Goal: Task Accomplishment & Management: Use online tool/utility

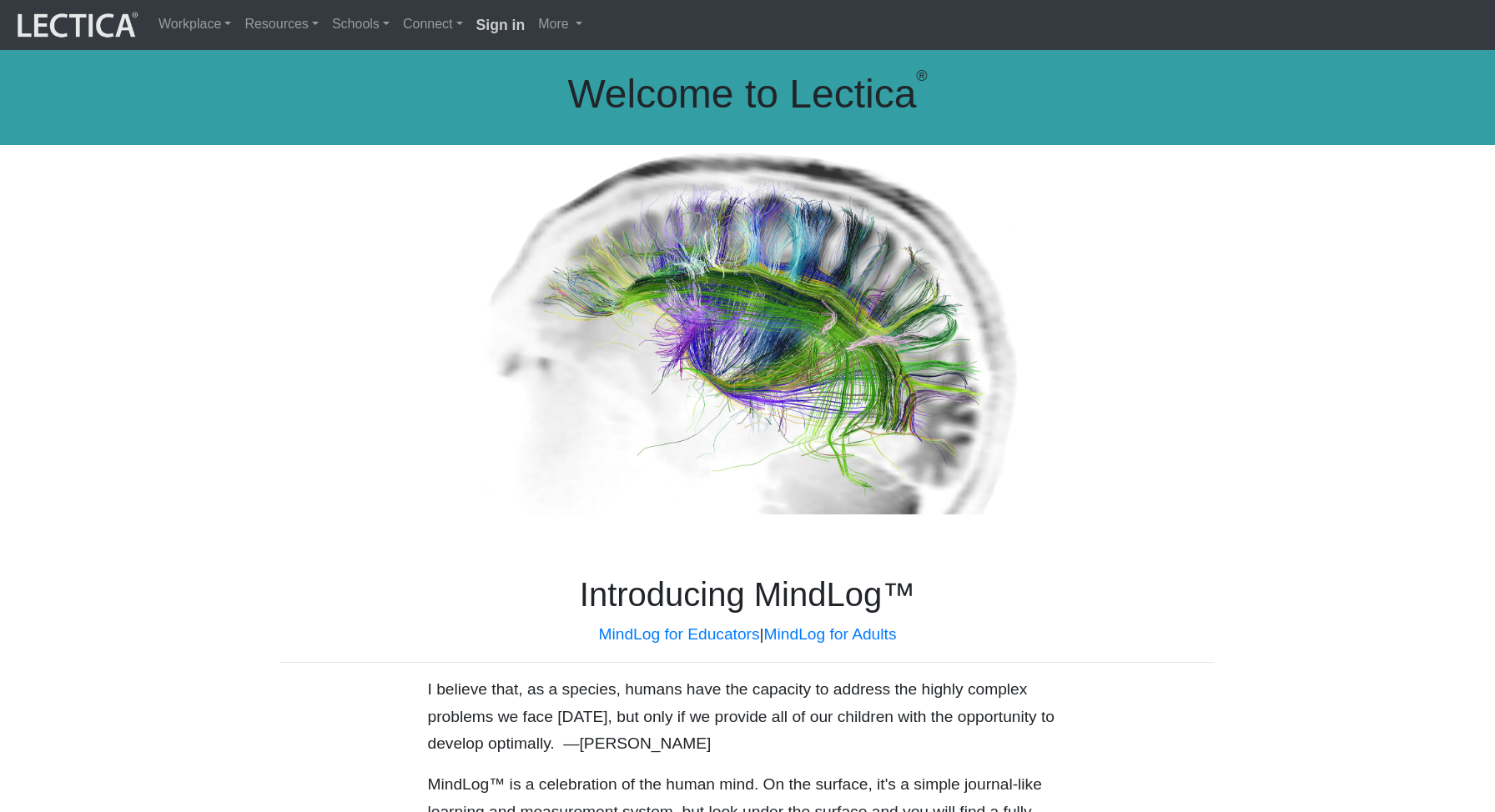
click at [487, 31] on strong "Sign in" at bounding box center [501, 25] width 49 height 17
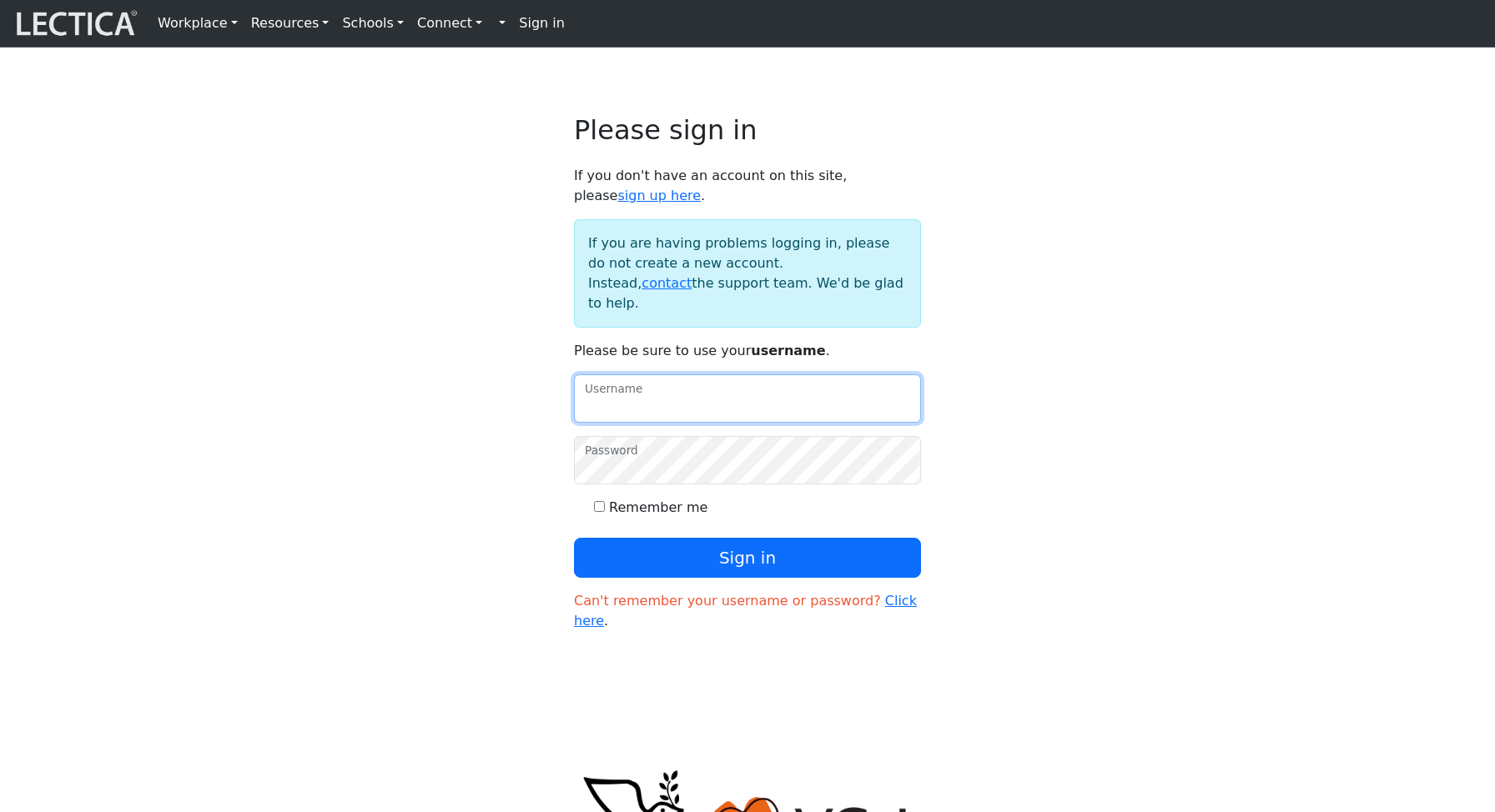
click at [666, 422] on input "Username" at bounding box center [748, 399] width 347 height 49
type input "amcorreia"
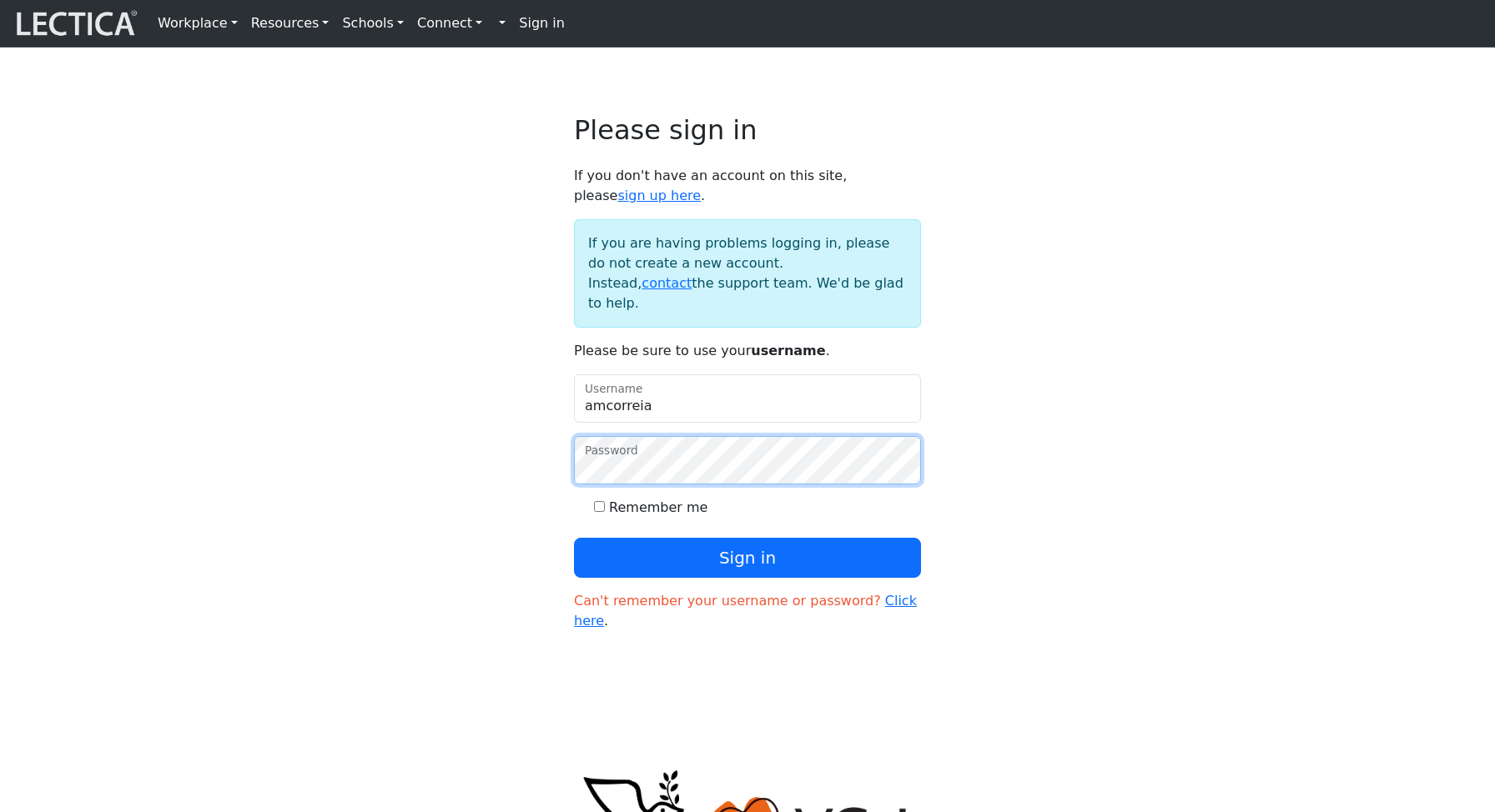
click at [574, 538] on button "Sign in" at bounding box center [748, 558] width 347 height 40
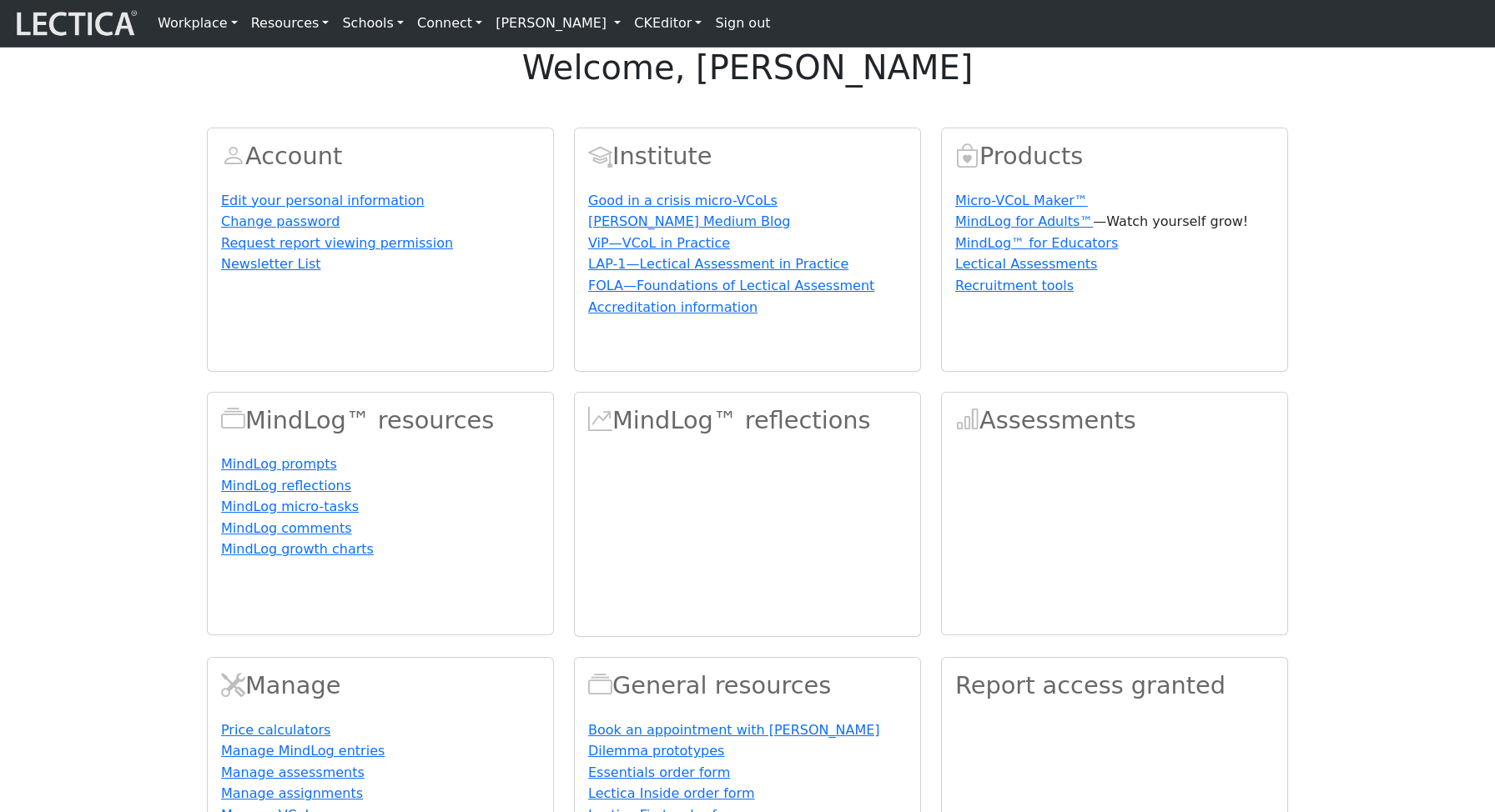
click at [620, 27] on link "Alessandro Madruga Correia" at bounding box center [558, 23] width 138 height 34
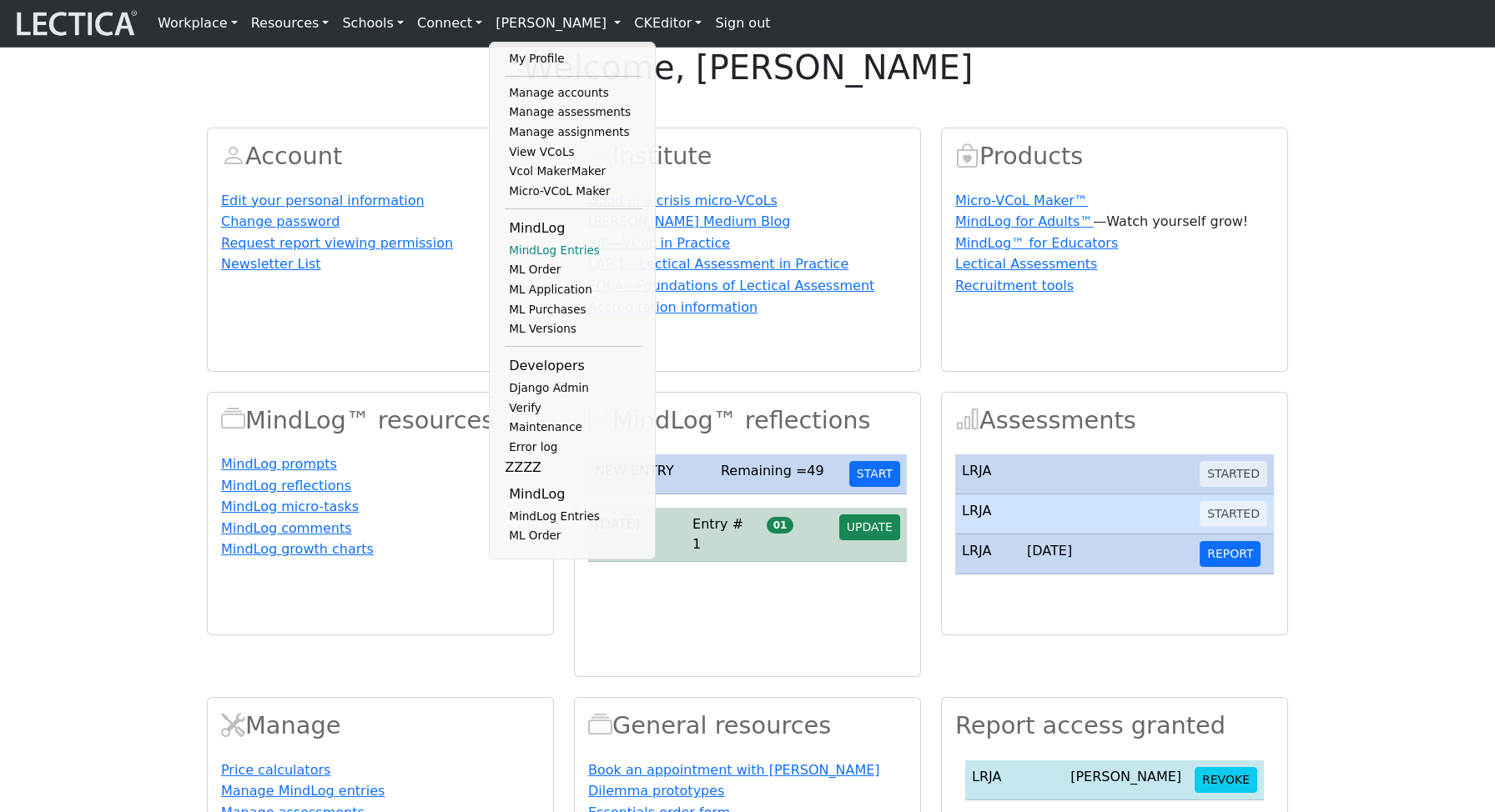
click at [554, 261] on link "MindLog Entries" at bounding box center [574, 251] width 138 height 20
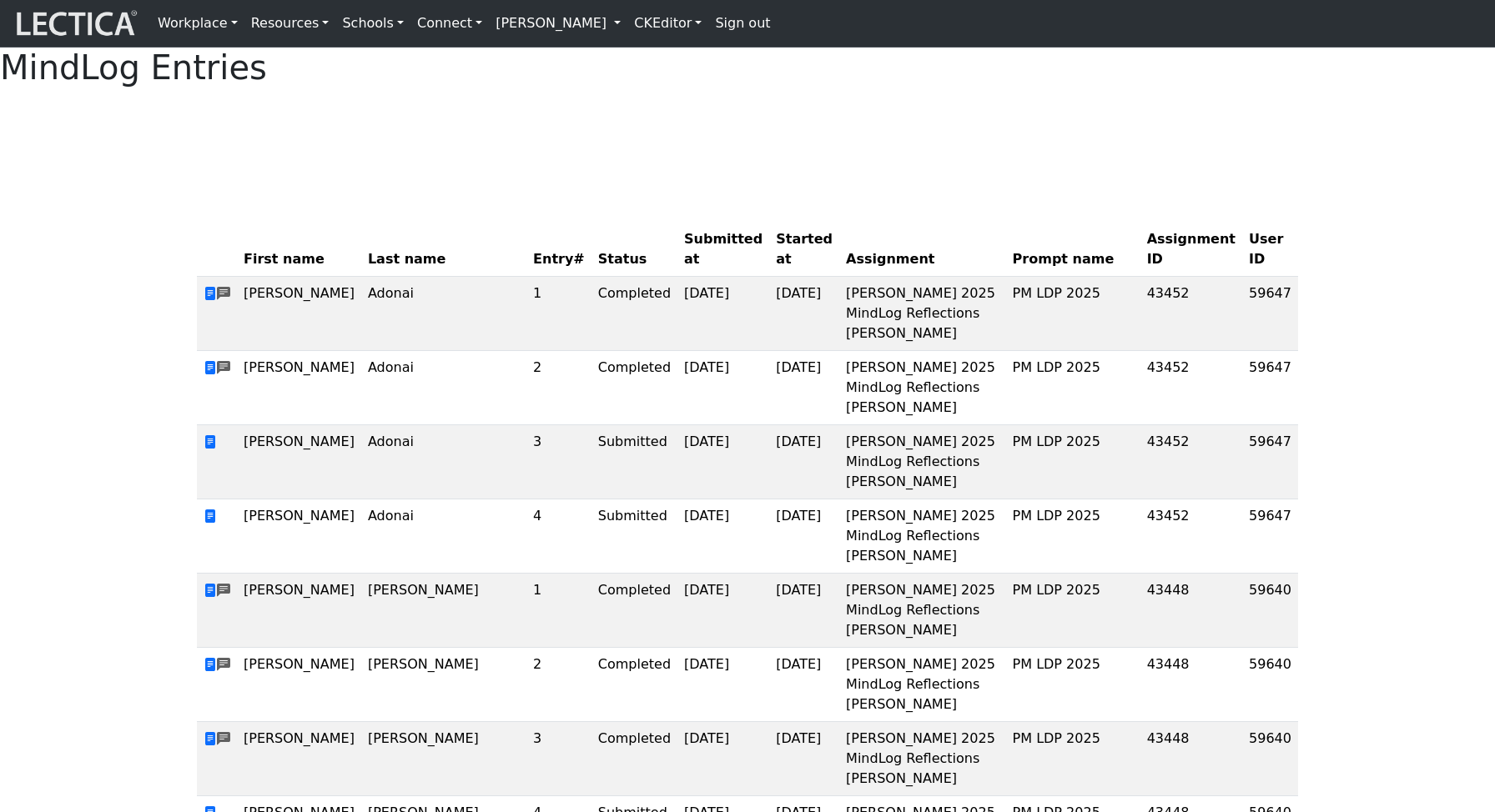
click at [618, 29] on link "[PERSON_NAME]" at bounding box center [558, 23] width 138 height 34
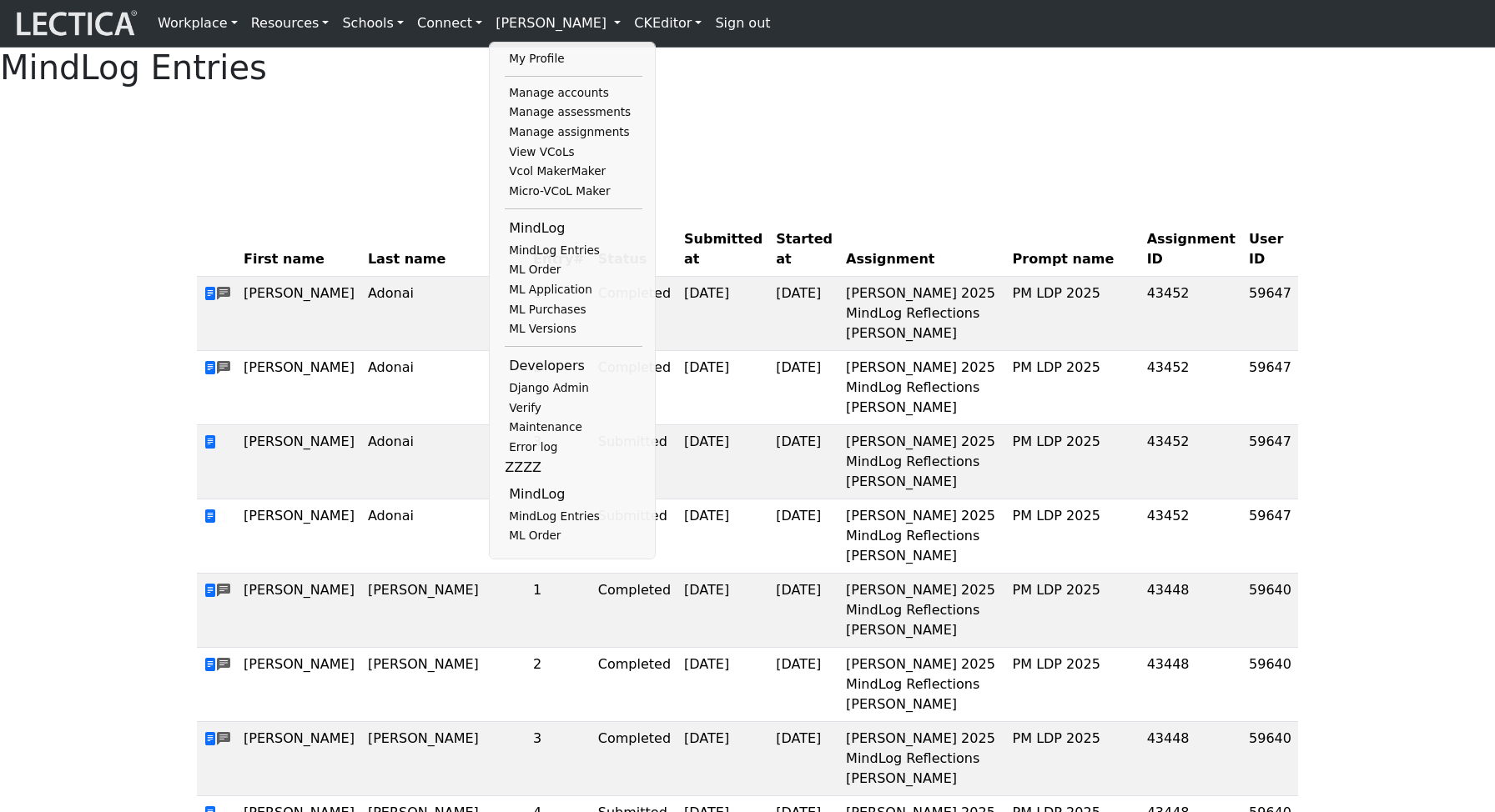
click at [819, 143] on div at bounding box center [748, 122] width 1102 height 41
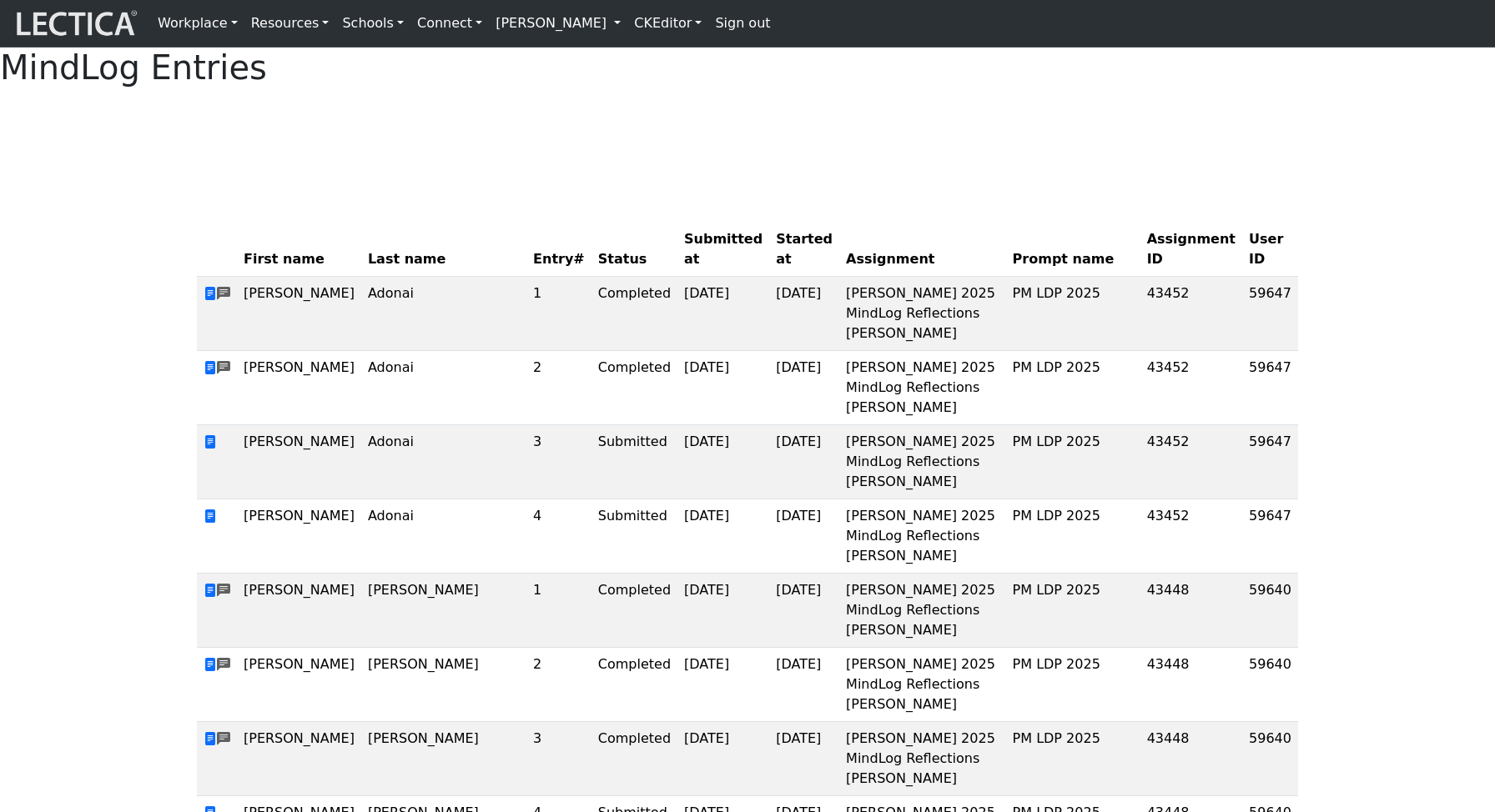
click at [599, 29] on link "[PERSON_NAME]" at bounding box center [558, 23] width 138 height 34
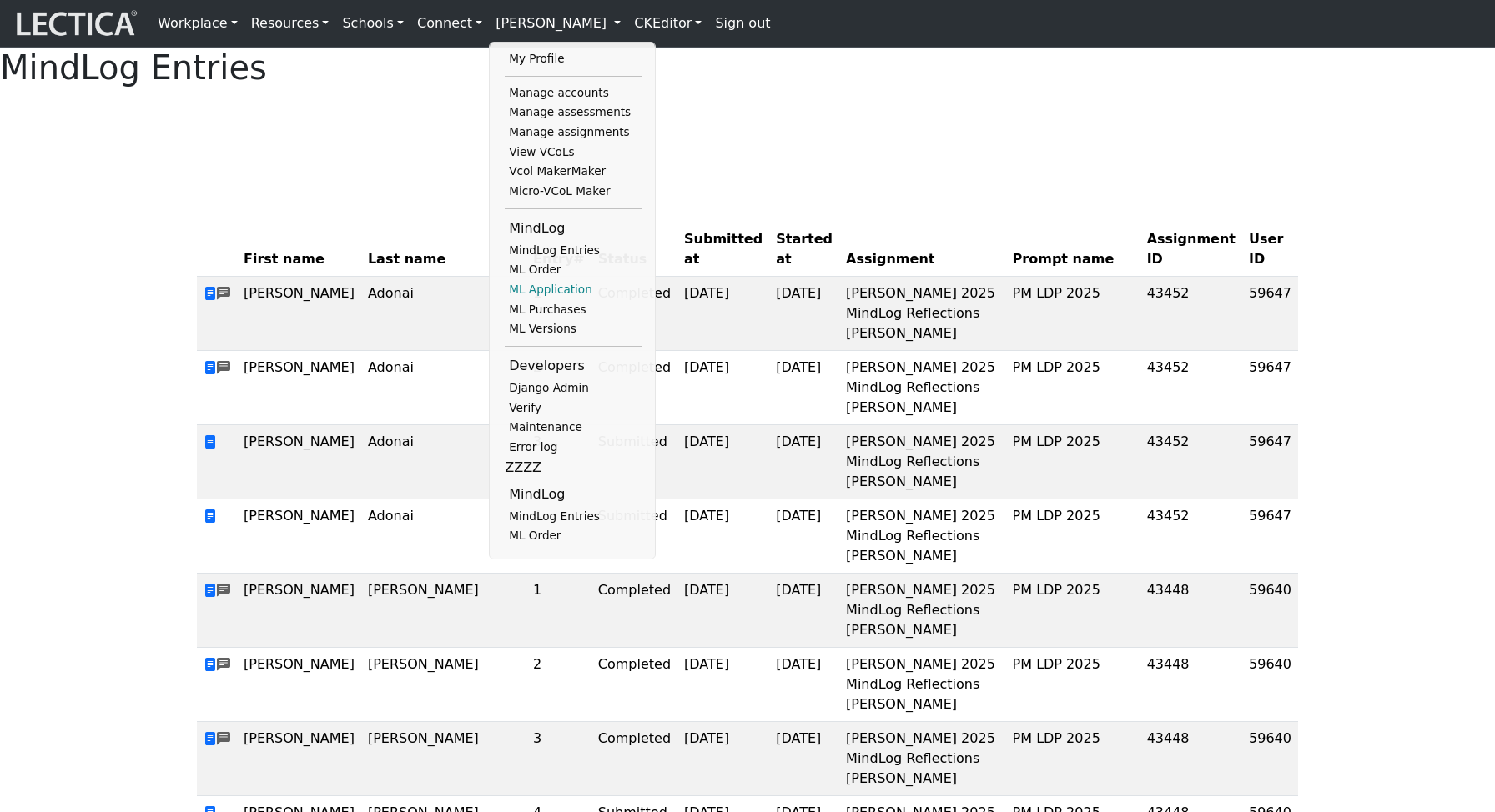
click at [548, 300] on link "ML Application" at bounding box center [574, 290] width 138 height 20
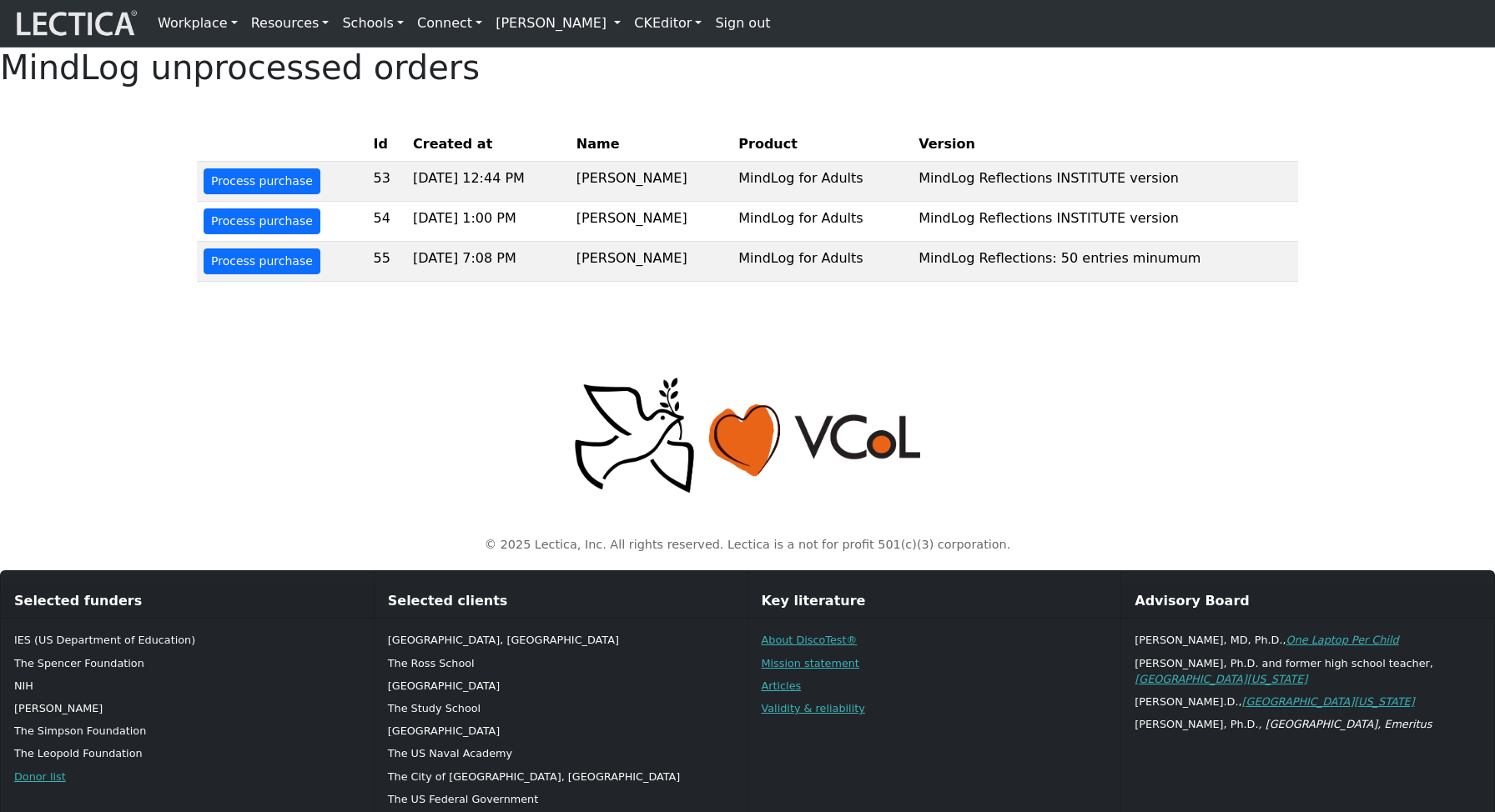
click at [582, 26] on link "[PERSON_NAME]" at bounding box center [558, 23] width 138 height 34
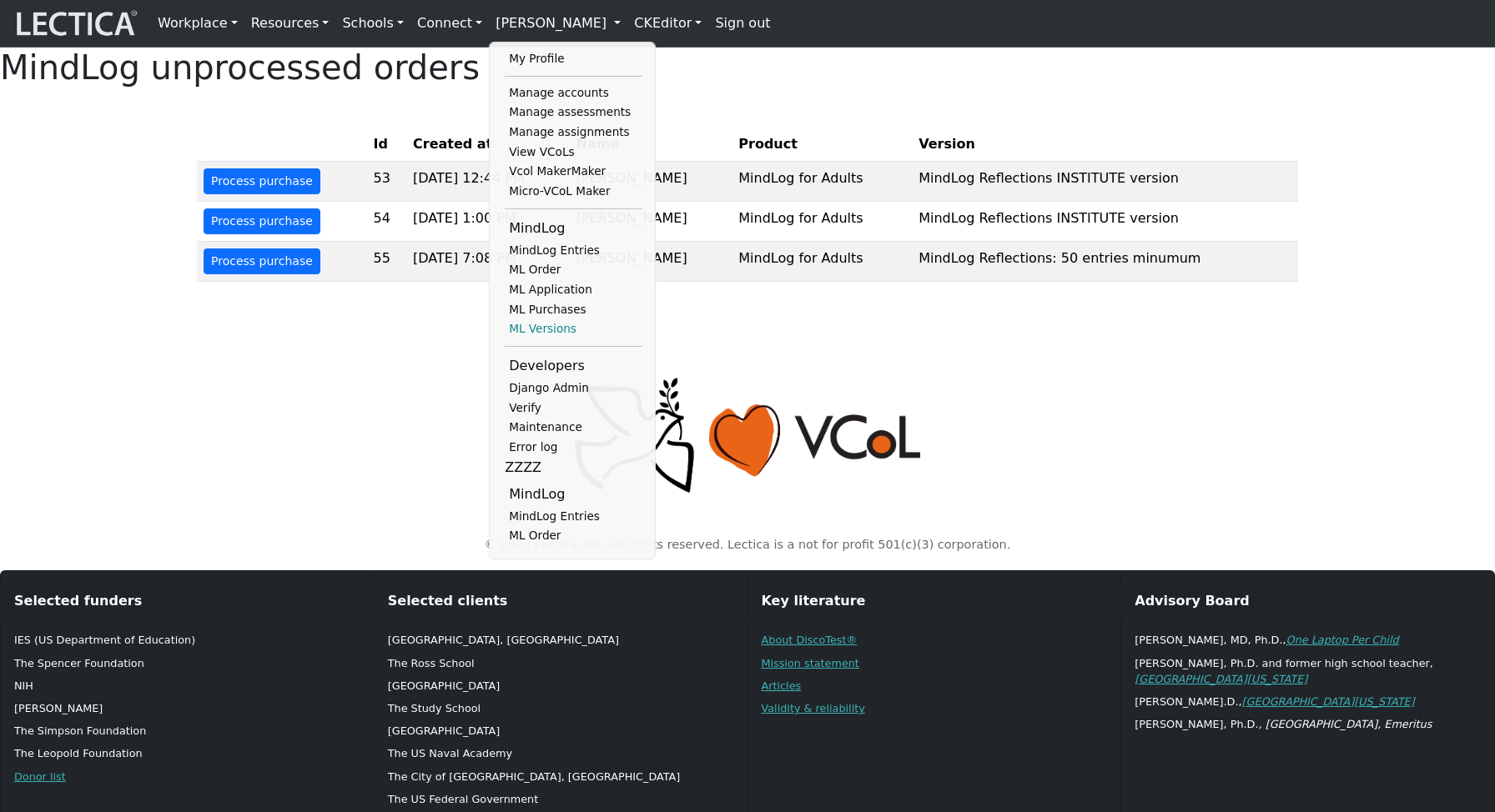
click at [543, 340] on link "ML Versions" at bounding box center [574, 329] width 138 height 20
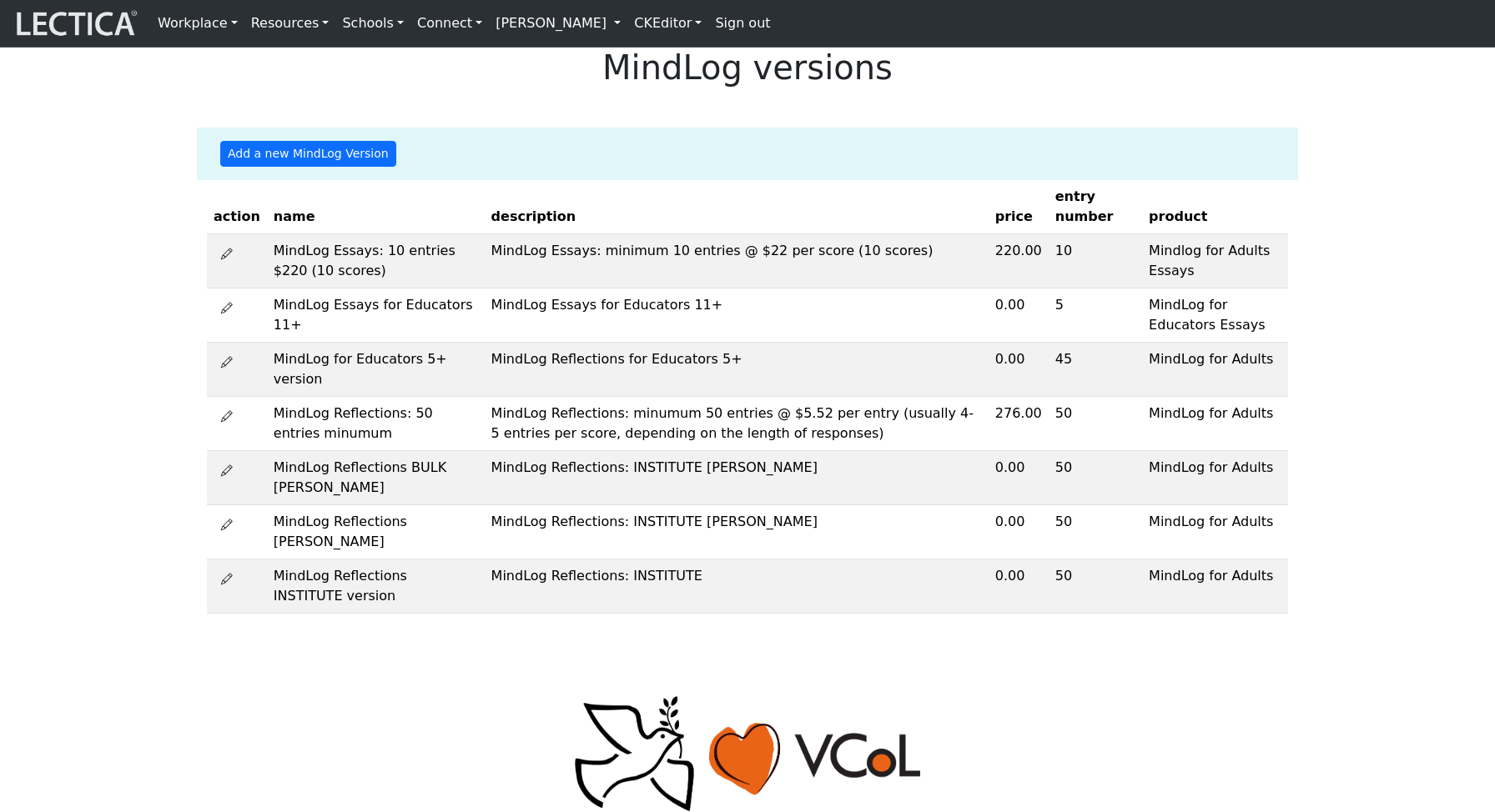
click at [594, 36] on link "[PERSON_NAME]" at bounding box center [558, 23] width 138 height 34
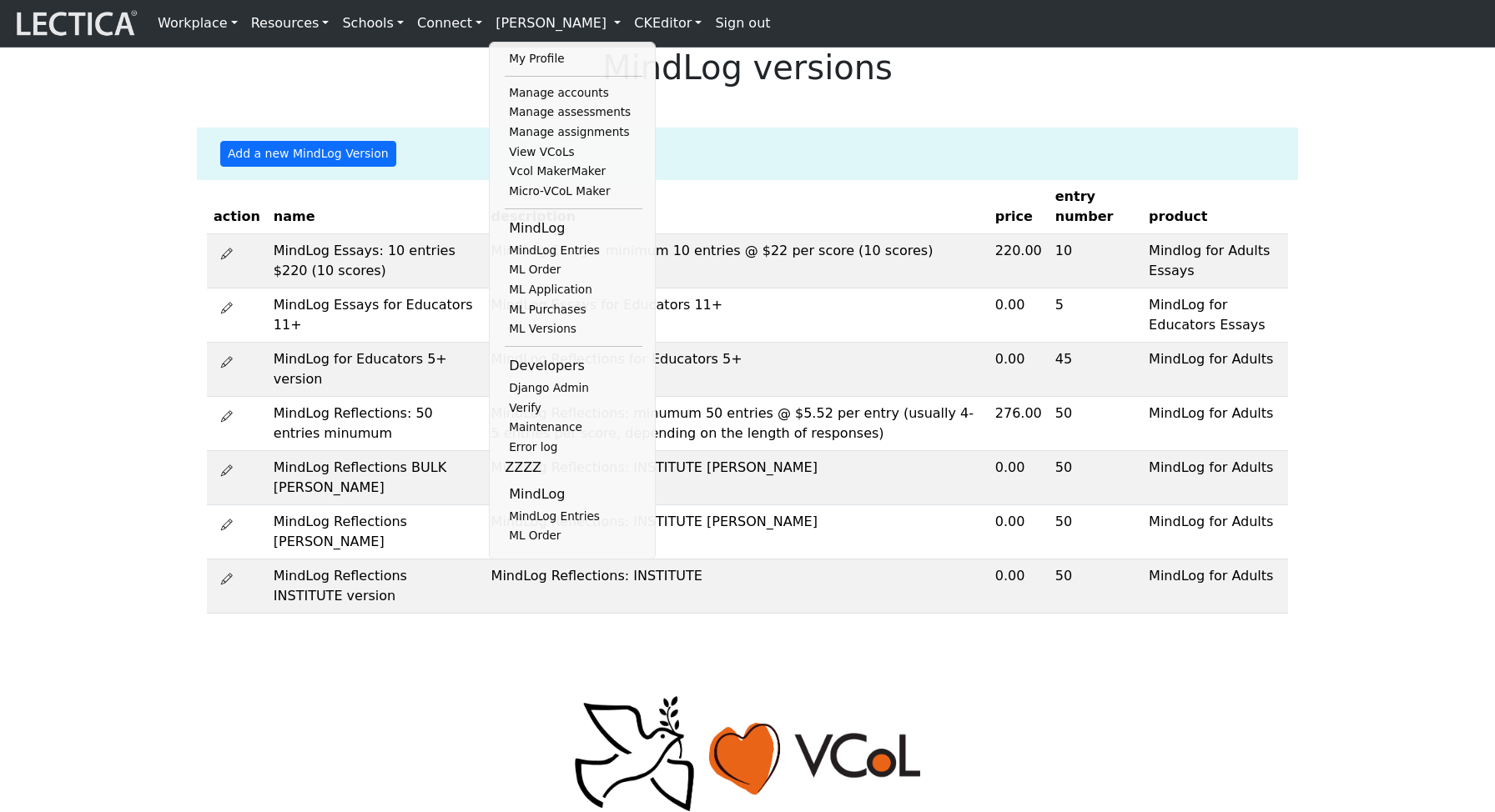
click at [865, 138] on div "MindLog versions Add a new MindLog Version action name description price entry …" at bounding box center [748, 330] width 1495 height 566
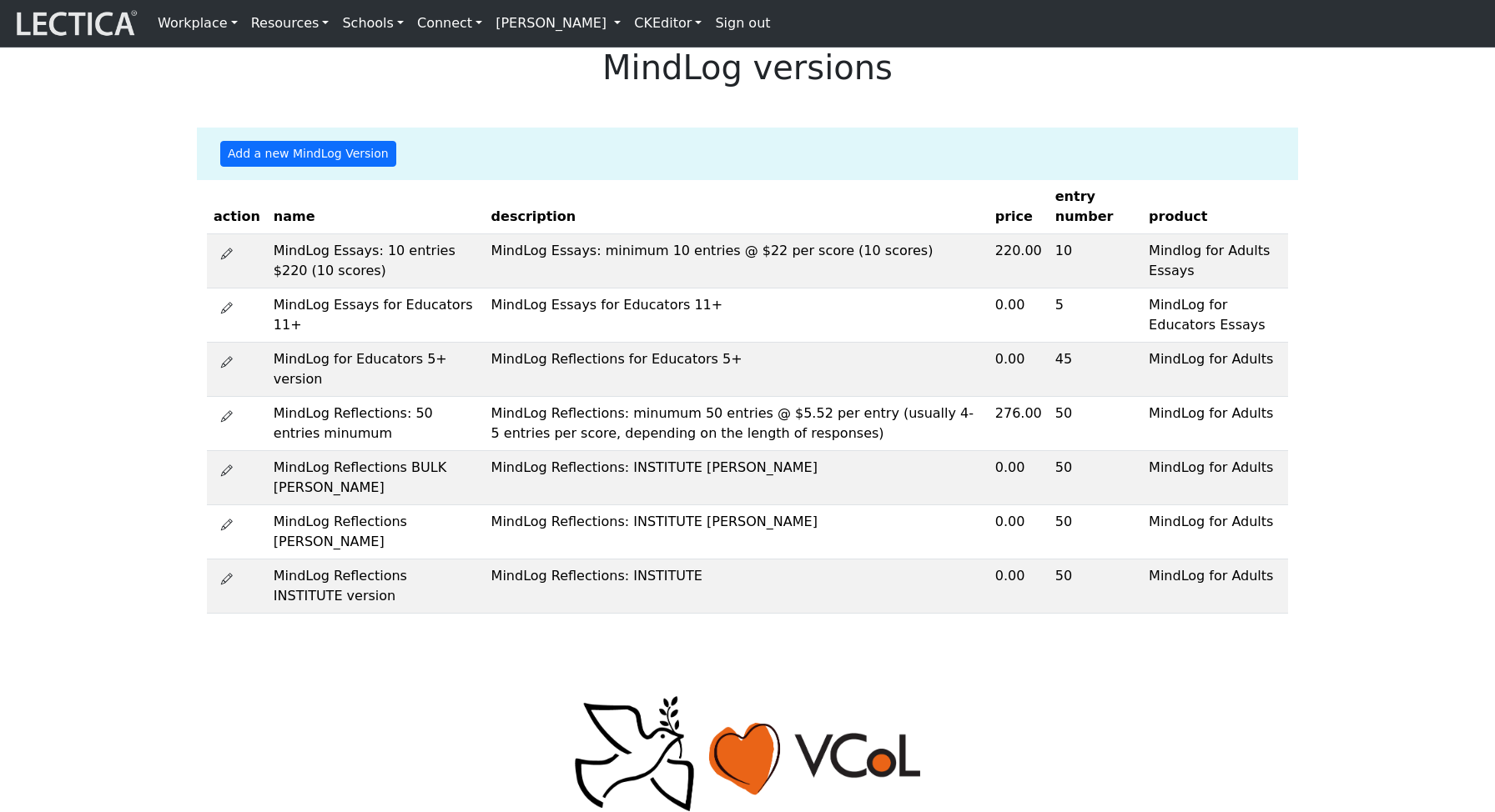
click at [594, 23] on link "[PERSON_NAME]" at bounding box center [558, 23] width 138 height 34
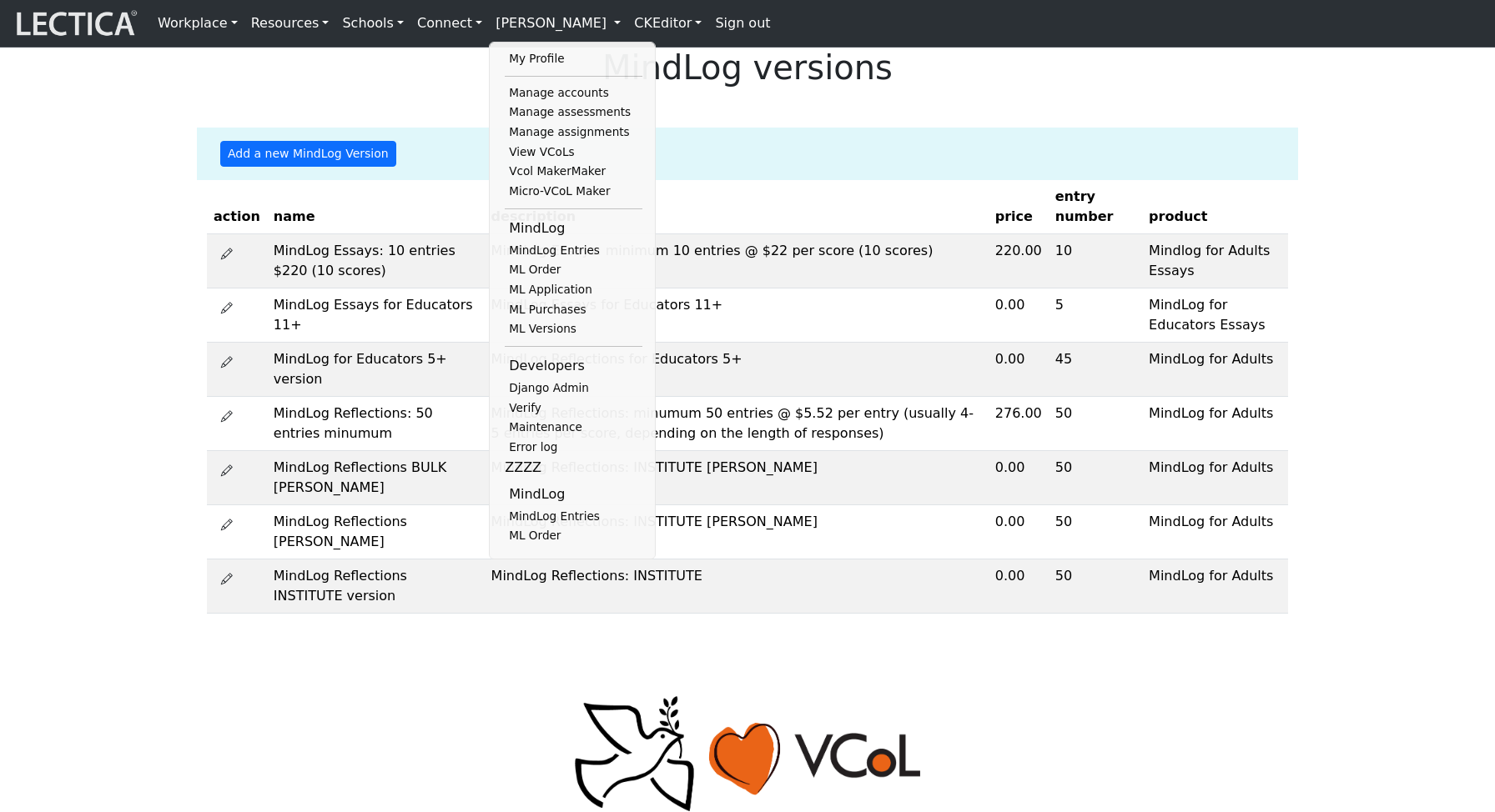
click at [841, 180] on div "Add a new MindLog Version" at bounding box center [747, 154] width 1081 height 53
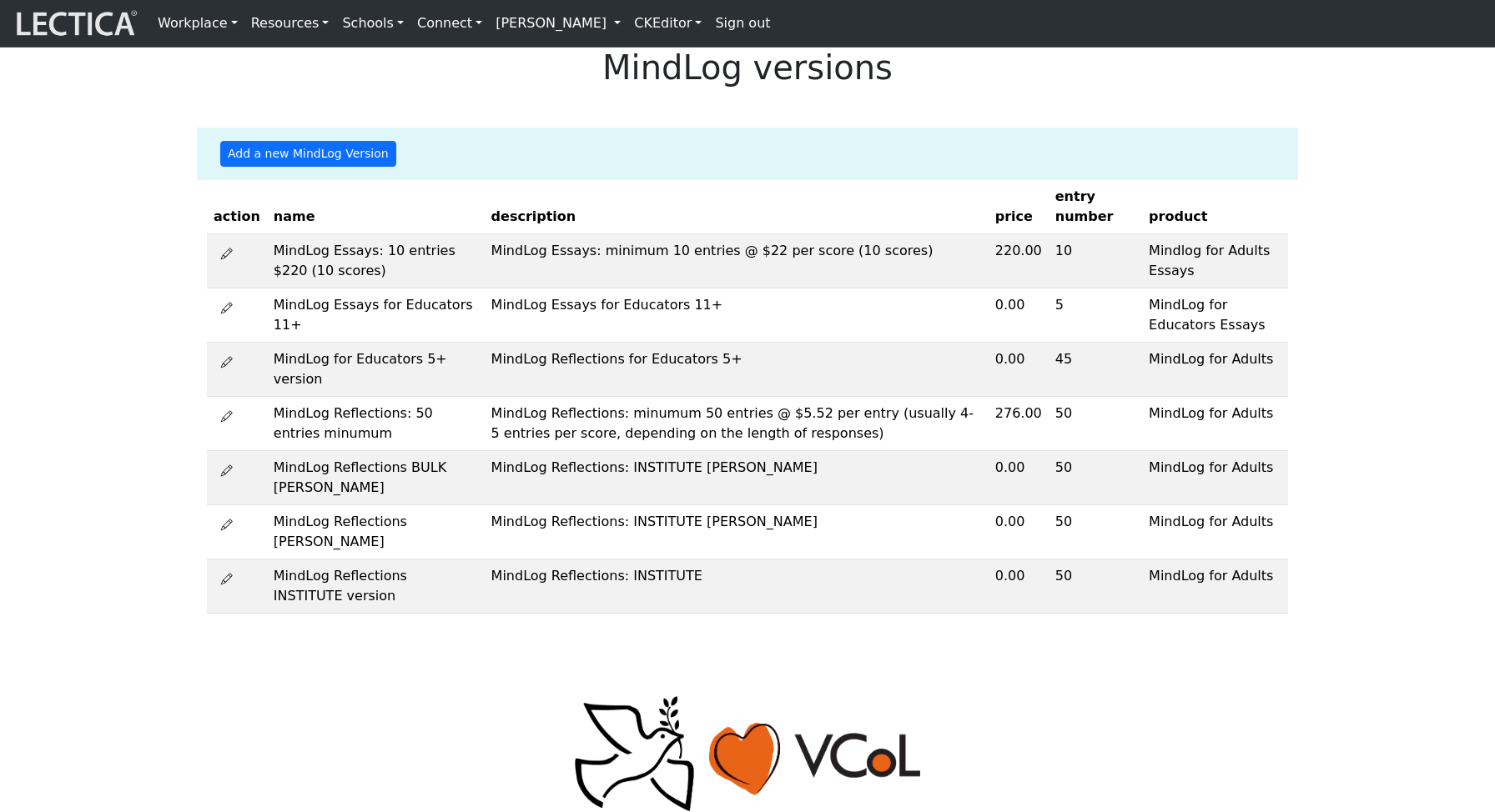
click at [566, 25] on link "[PERSON_NAME]" at bounding box center [558, 23] width 138 height 34
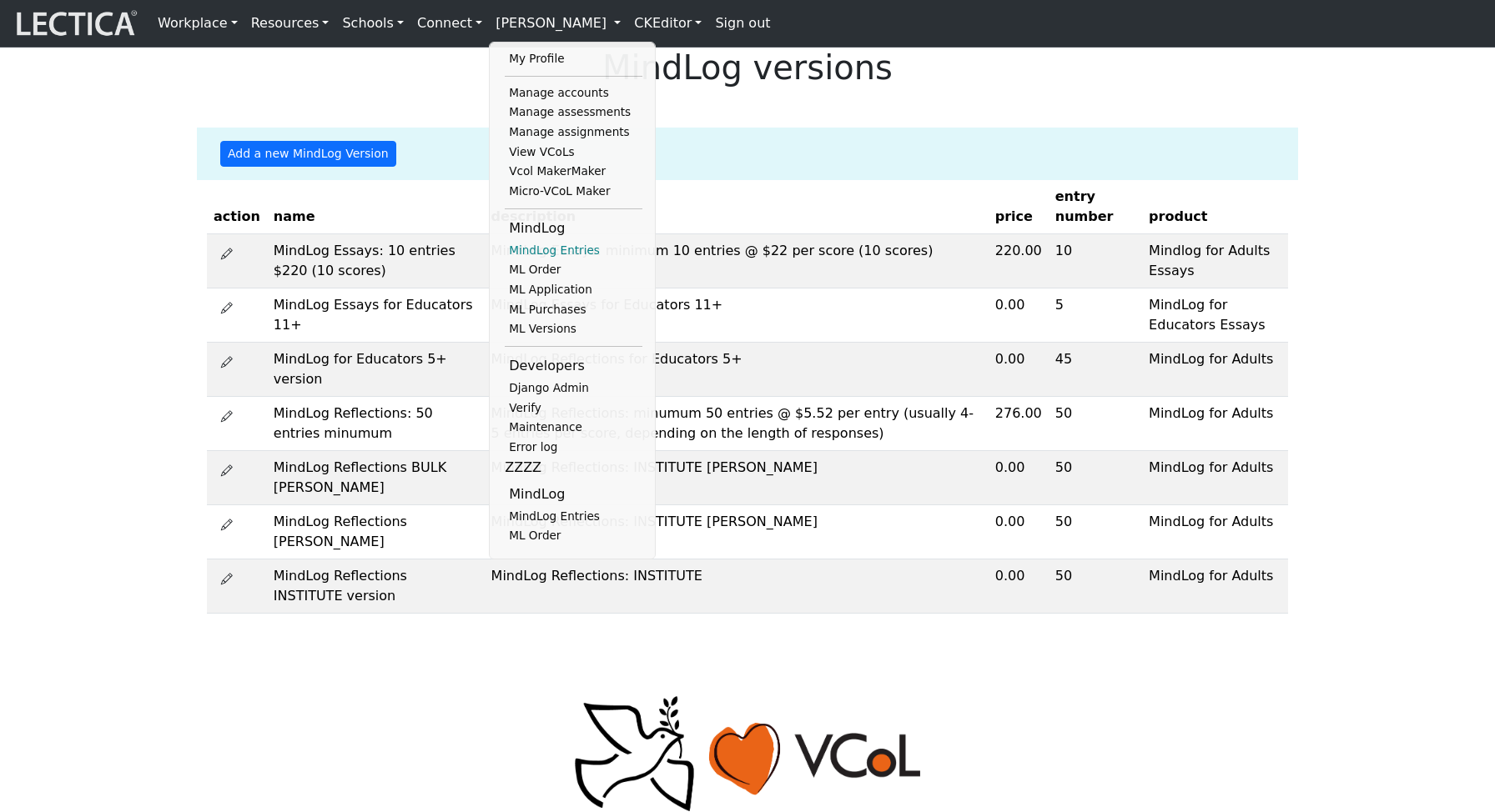
click at [556, 261] on link "MindLog Entries" at bounding box center [574, 251] width 138 height 20
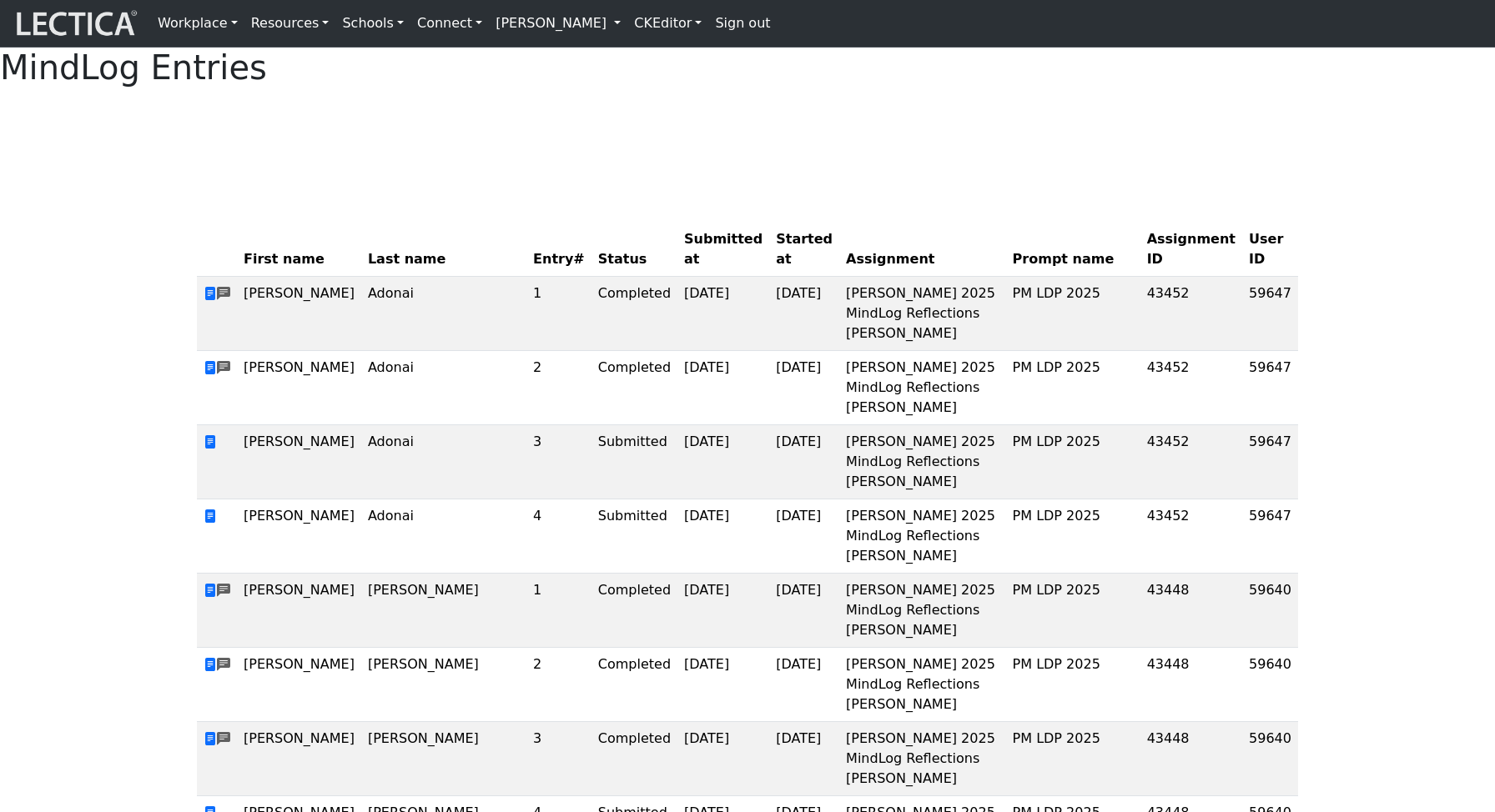
click at [677, 277] on th "Submitted at" at bounding box center [723, 250] width 92 height 54
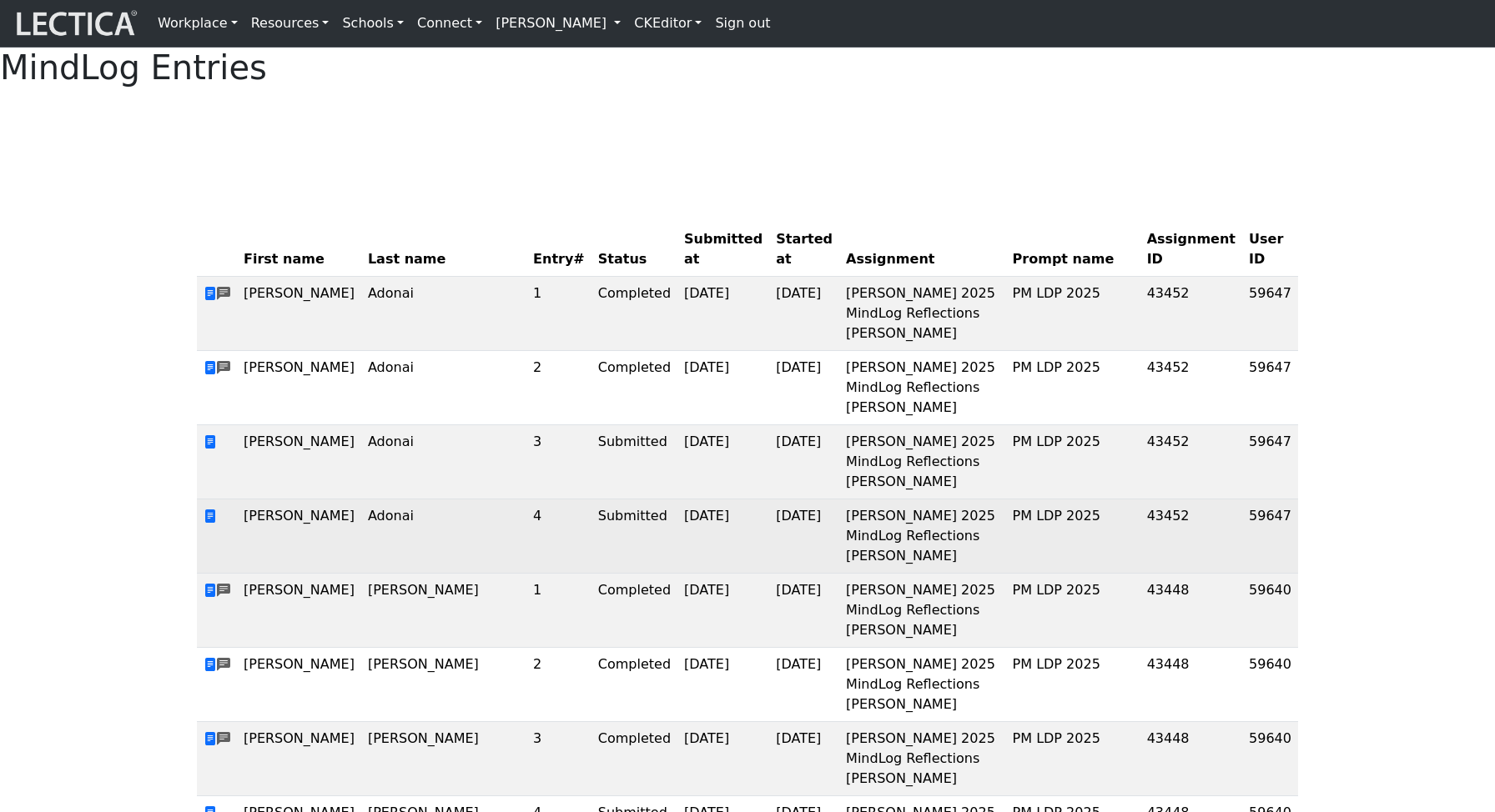
click at [592, 548] on td "Submitted" at bounding box center [635, 536] width 86 height 74
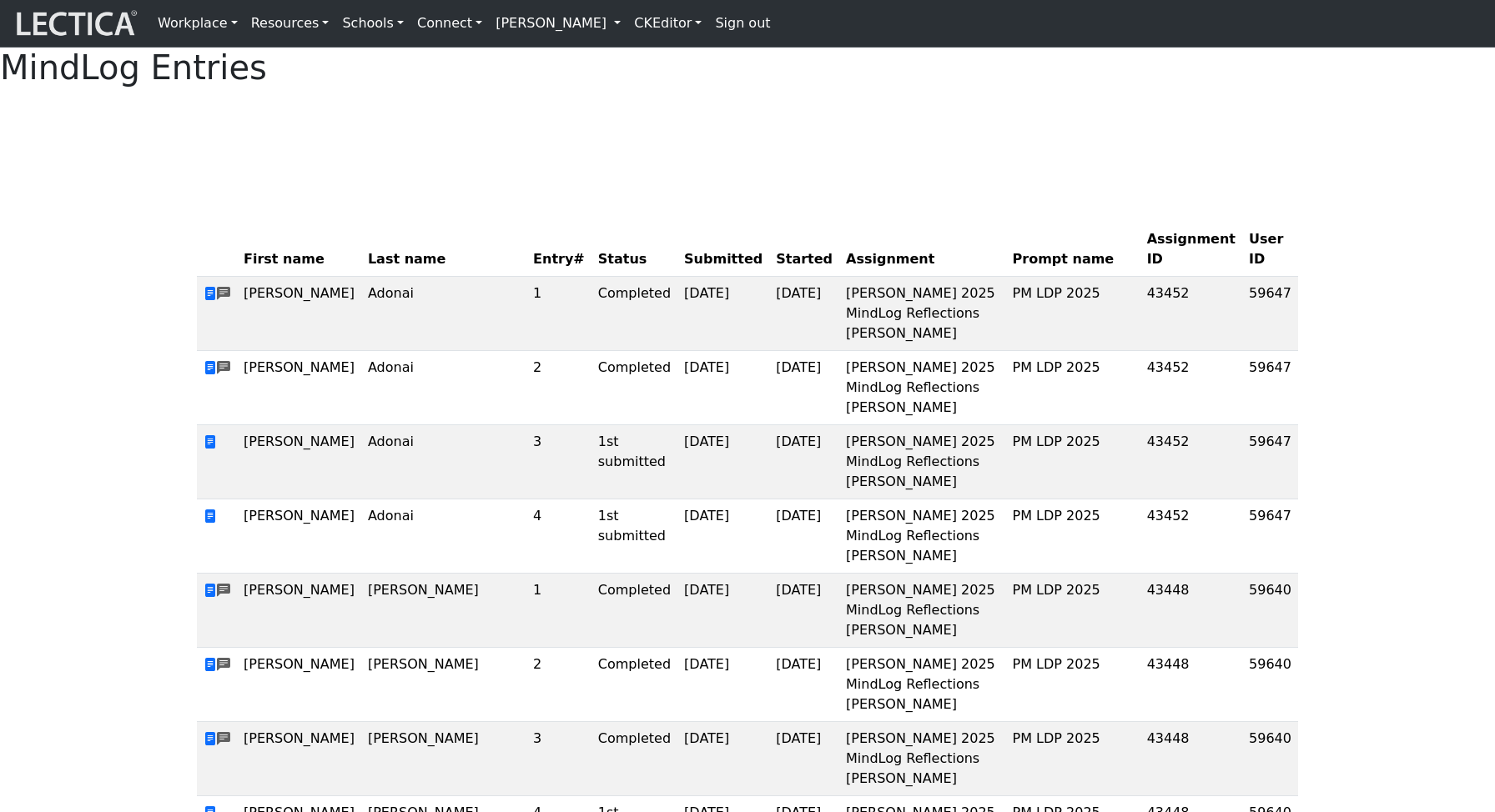
click at [677, 277] on th "Submitted" at bounding box center [723, 250] width 92 height 54
click at [230, 304] on span at bounding box center [223, 294] width 13 height 20
drag, startPoint x: 899, startPoint y: 303, endPoint x: 981, endPoint y: 303, distance: 82.0
click at [1006, 277] on th "Prompt name" at bounding box center [1072, 250] width 134 height 54
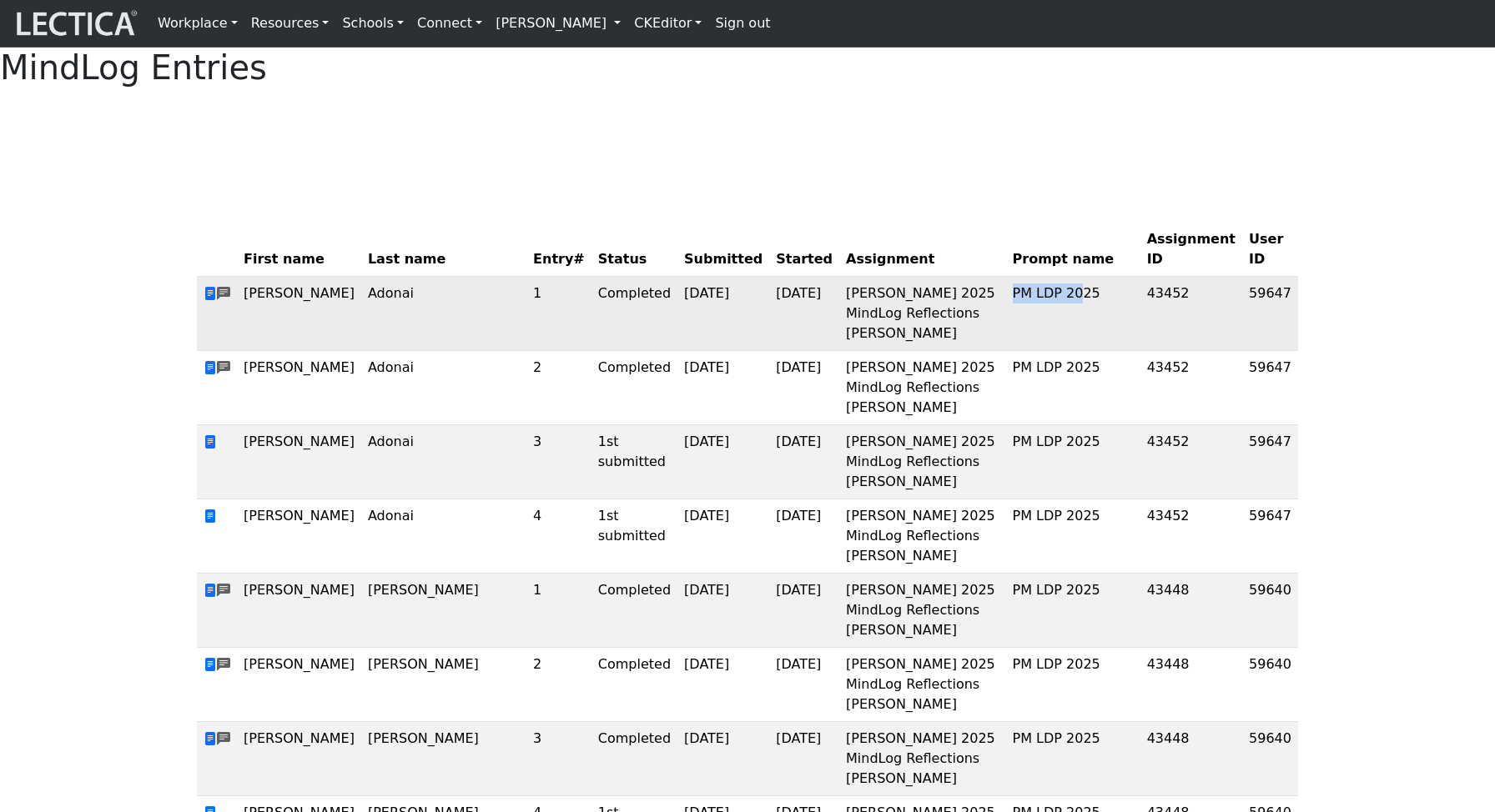
drag, startPoint x: 889, startPoint y: 342, endPoint x: 962, endPoint y: 343, distance: 73.0
click at [1006, 343] on td "PM LDP 2025" at bounding box center [1072, 314] width 134 height 74
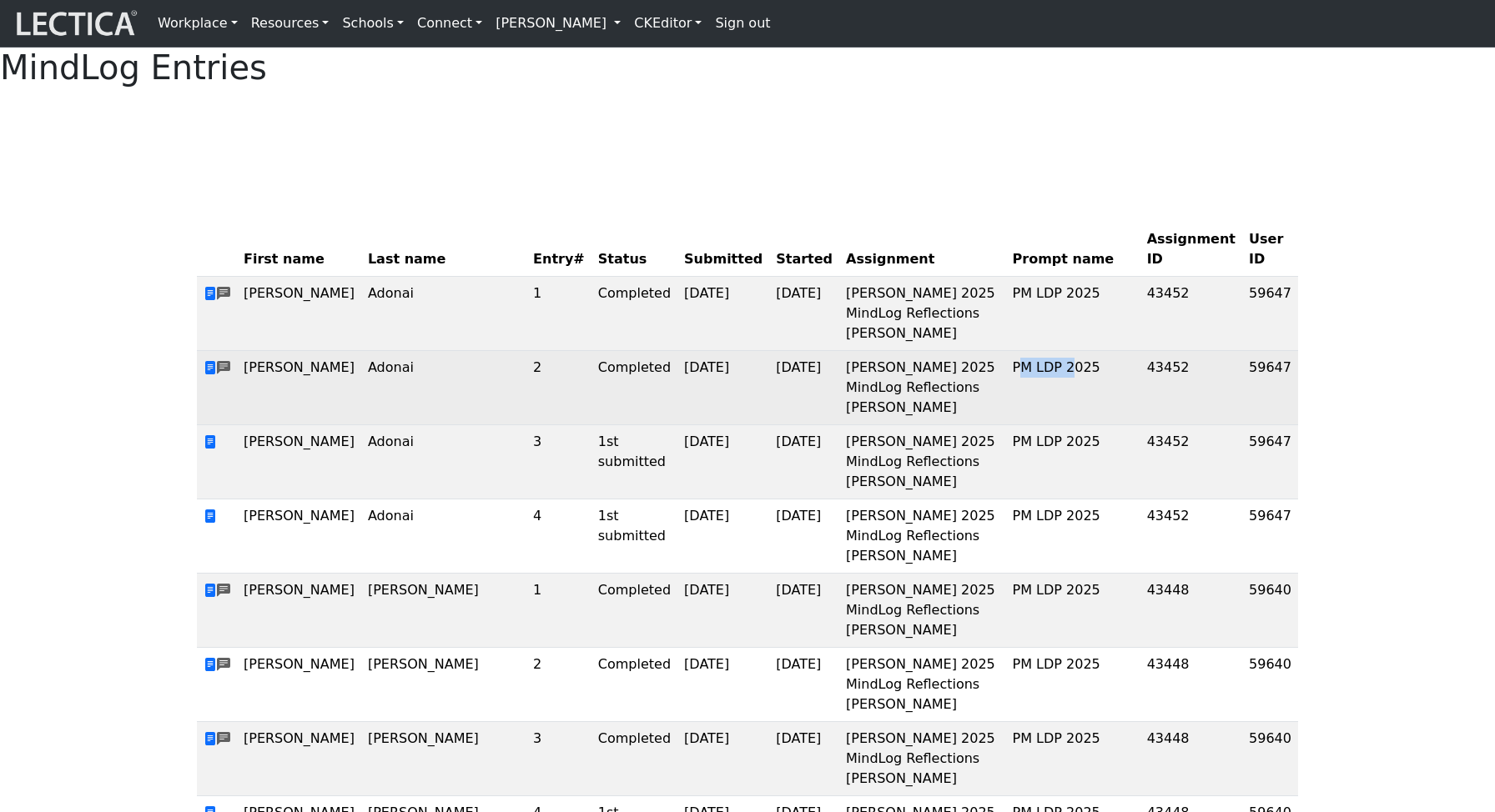
drag, startPoint x: 893, startPoint y: 407, endPoint x: 954, endPoint y: 407, distance: 61.0
click at [1006, 407] on td "PM LDP 2025" at bounding box center [1072, 388] width 134 height 74
